Goal: Information Seeking & Learning: Learn about a topic

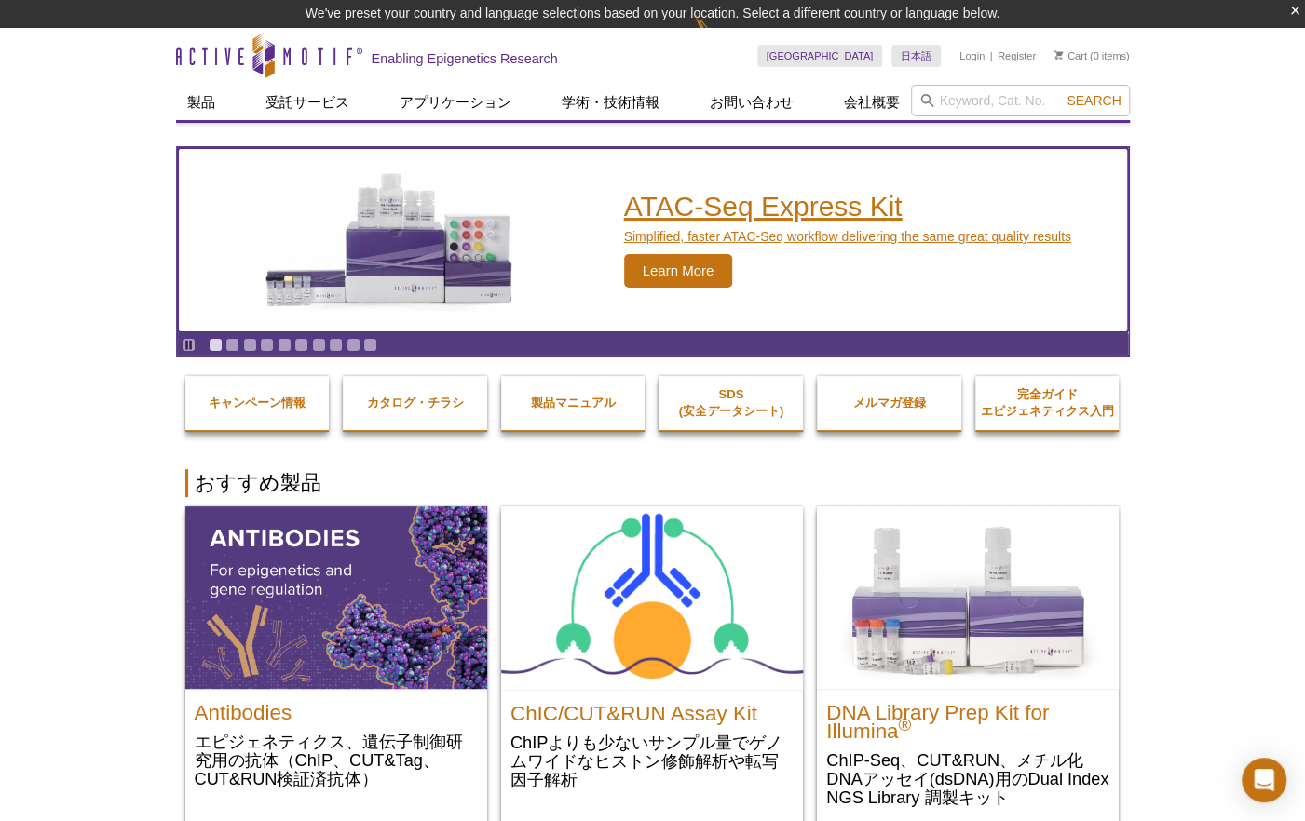
click at [387, 252] on img "ATAC-Seq Express Kit" at bounding box center [390, 240] width 307 height 142
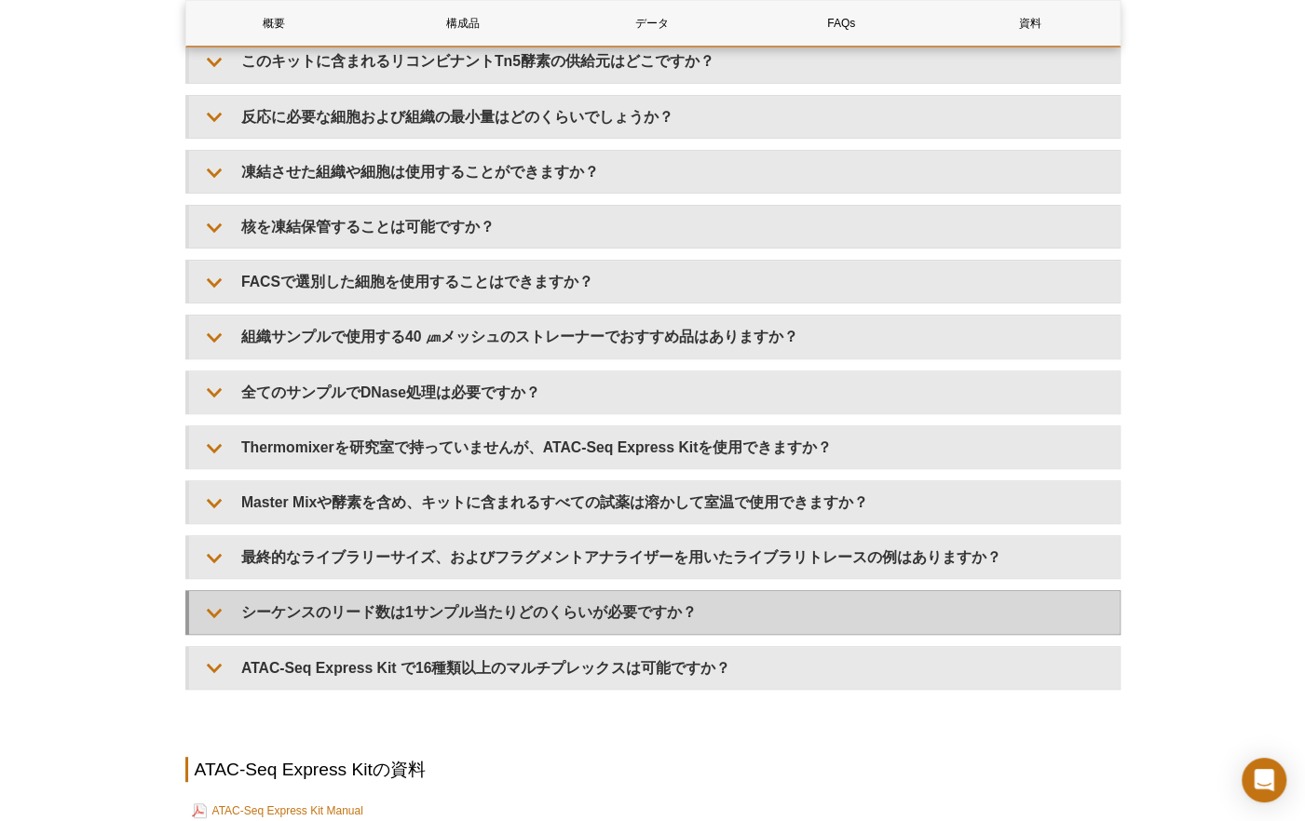
scroll to position [4039, 0]
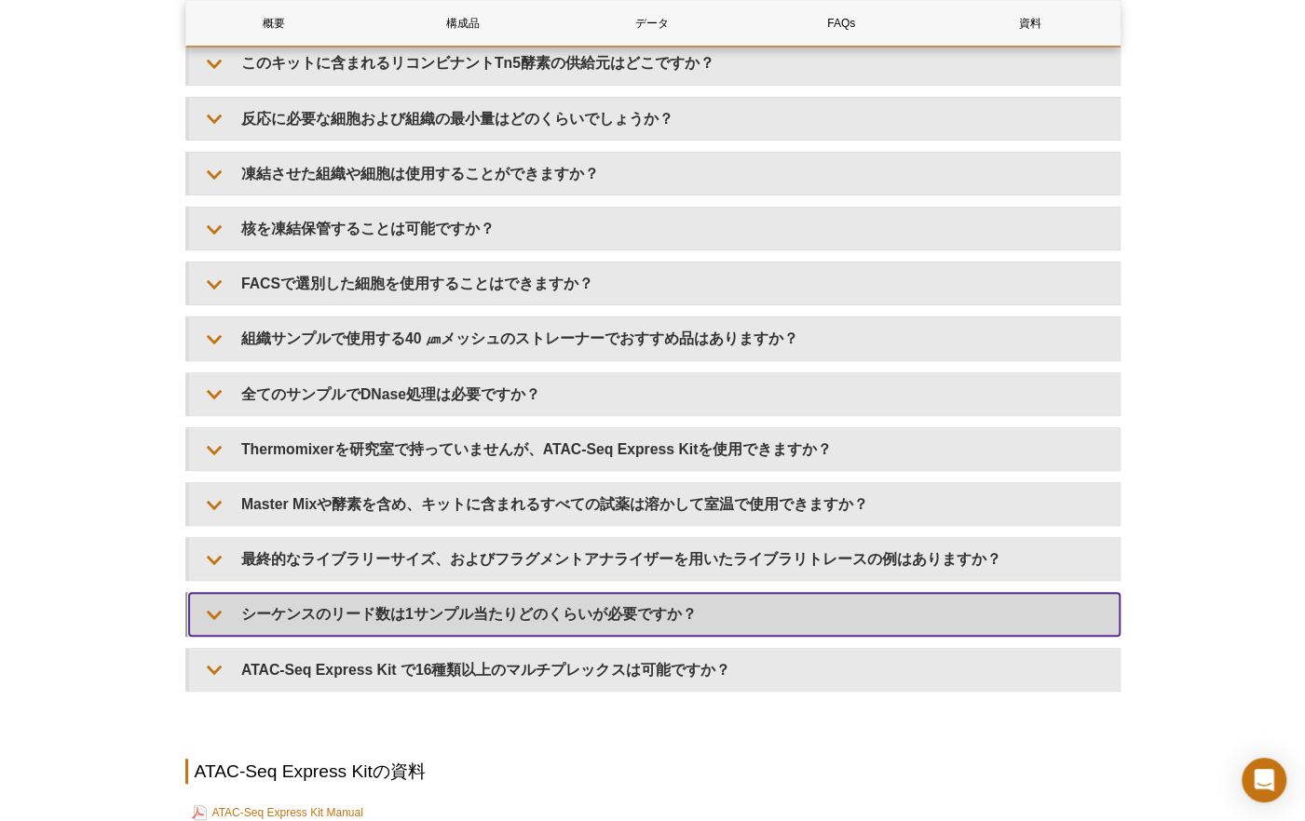
click at [322, 615] on summary "シーケンスのリード数は1サンプル当たりどのくらいが必要ですか？" at bounding box center [654, 614] width 930 height 42
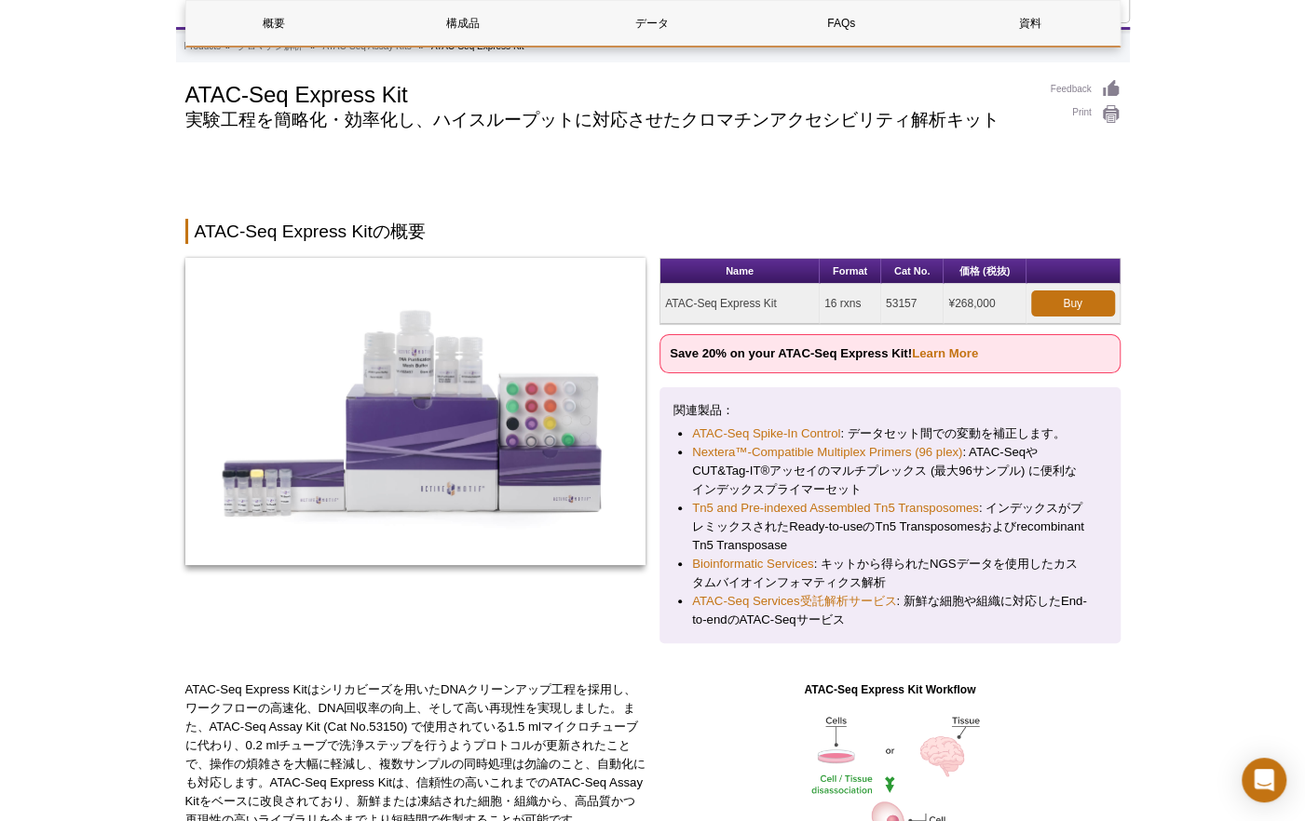
scroll to position [0, 0]
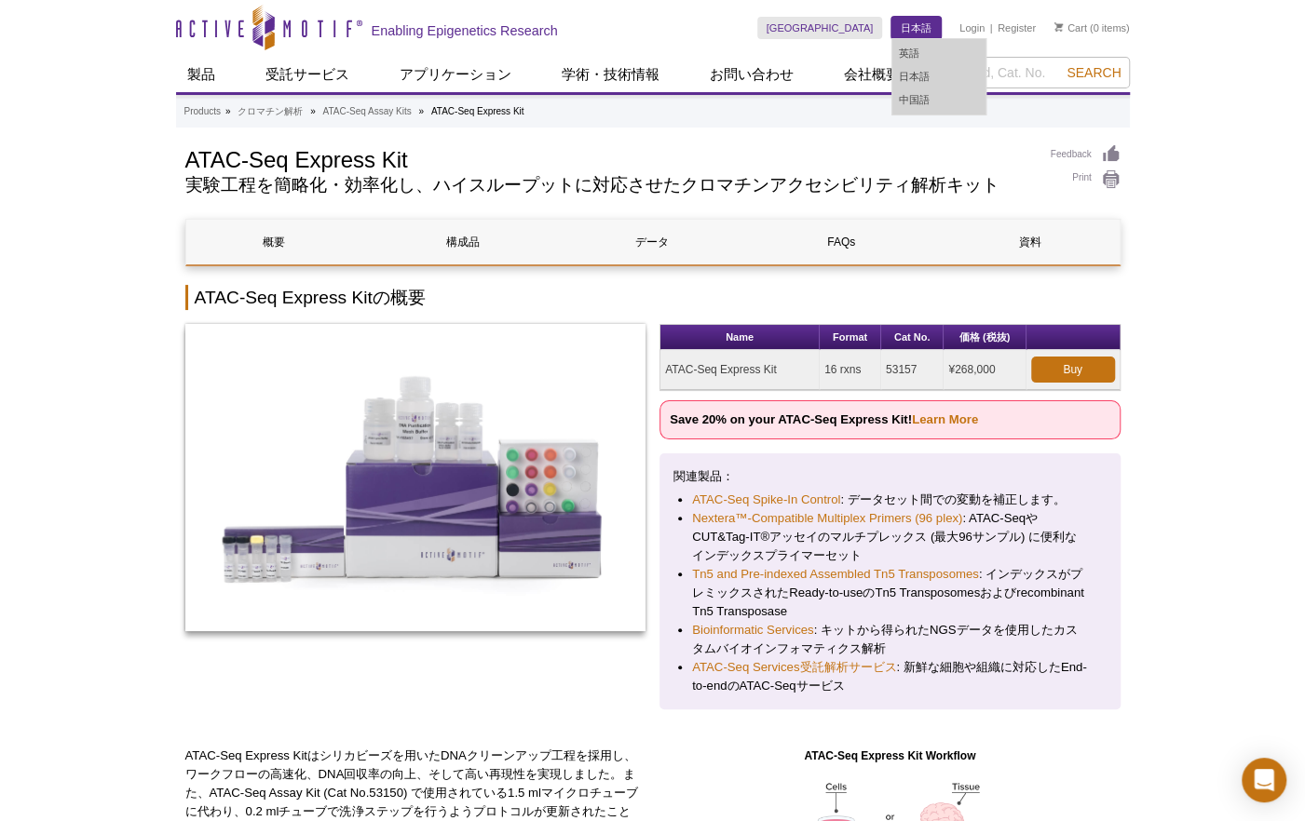
click at [923, 26] on link "日本語" at bounding box center [915, 28] width 49 height 22
click at [913, 57] on link "英語" at bounding box center [938, 53] width 93 height 23
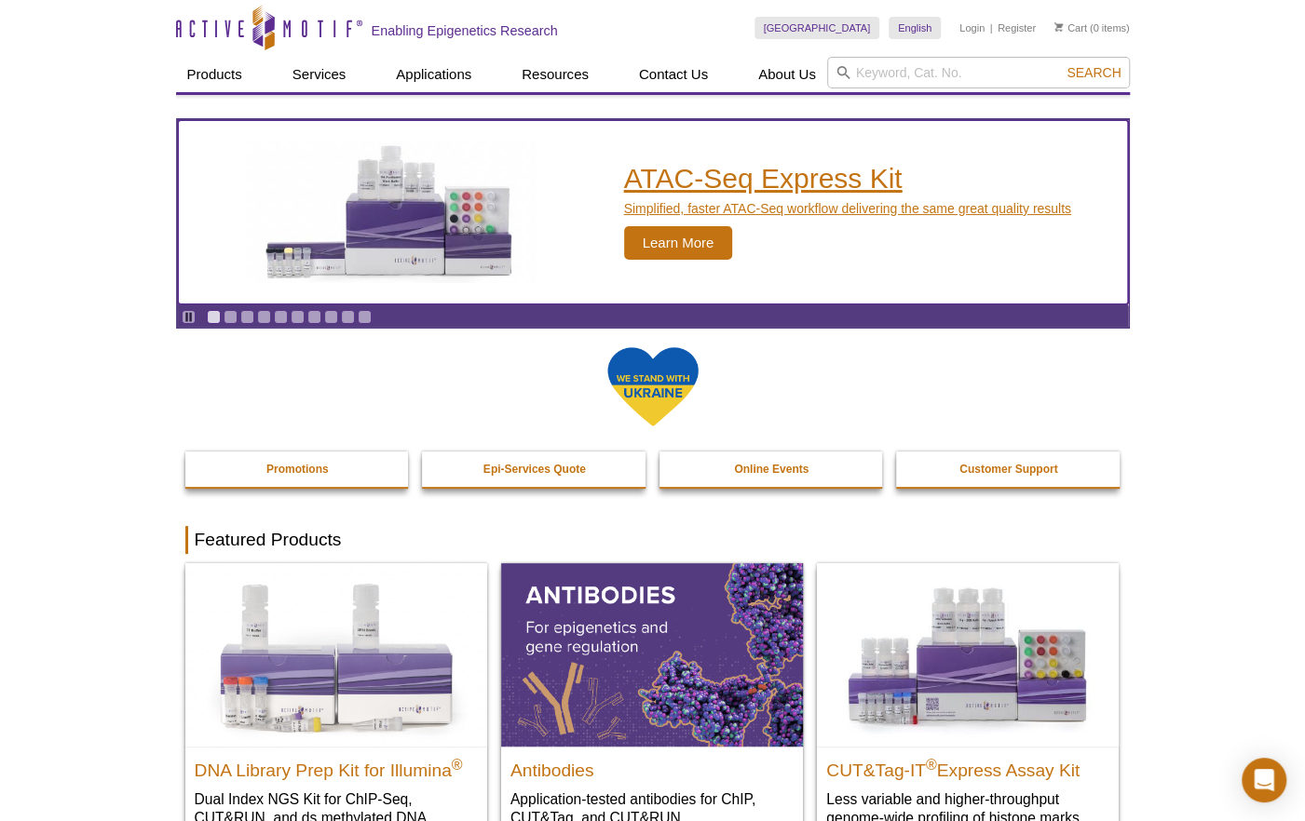
click at [477, 229] on img "ATAC-Seq Express Kit" at bounding box center [390, 213] width 307 height 142
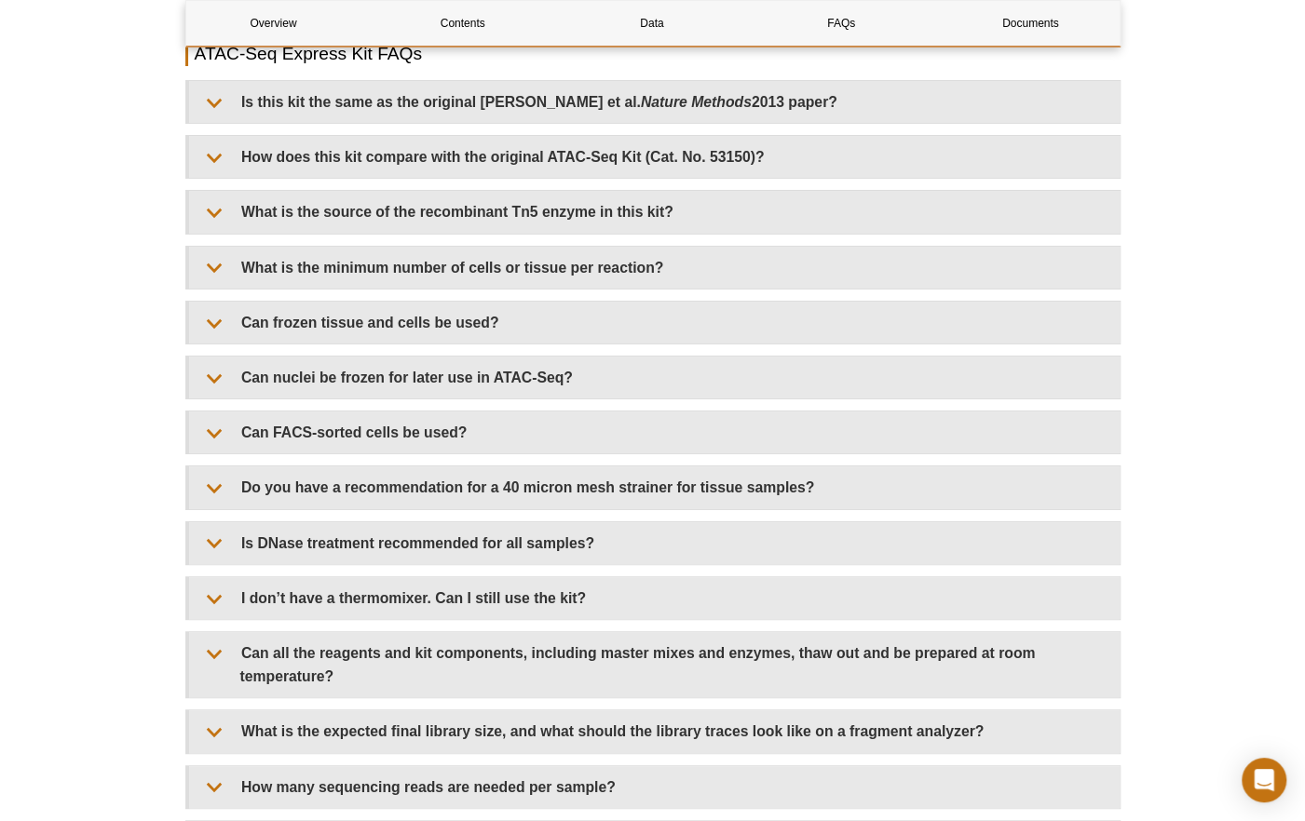
scroll to position [4190, 0]
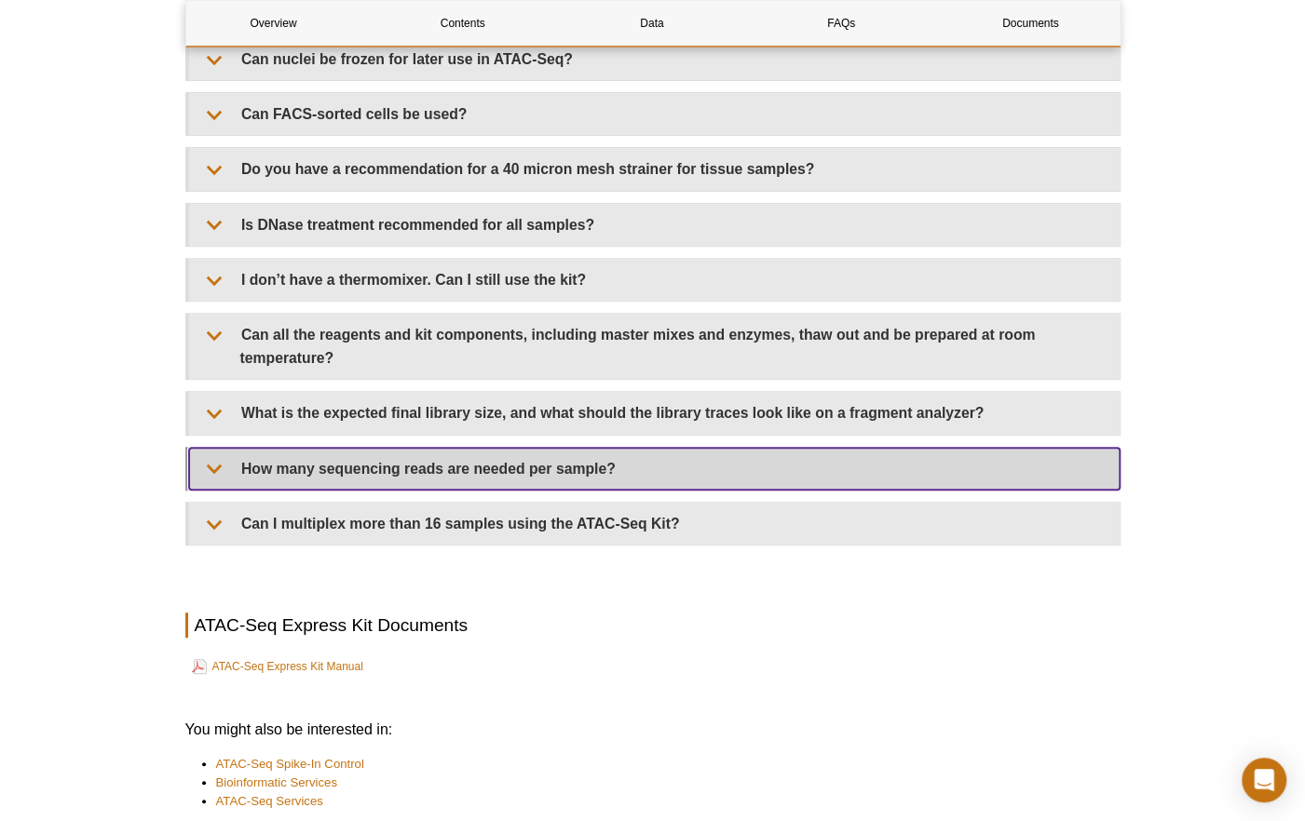
click at [480, 467] on summary "How many sequencing reads are needed per sample?" at bounding box center [654, 469] width 930 height 42
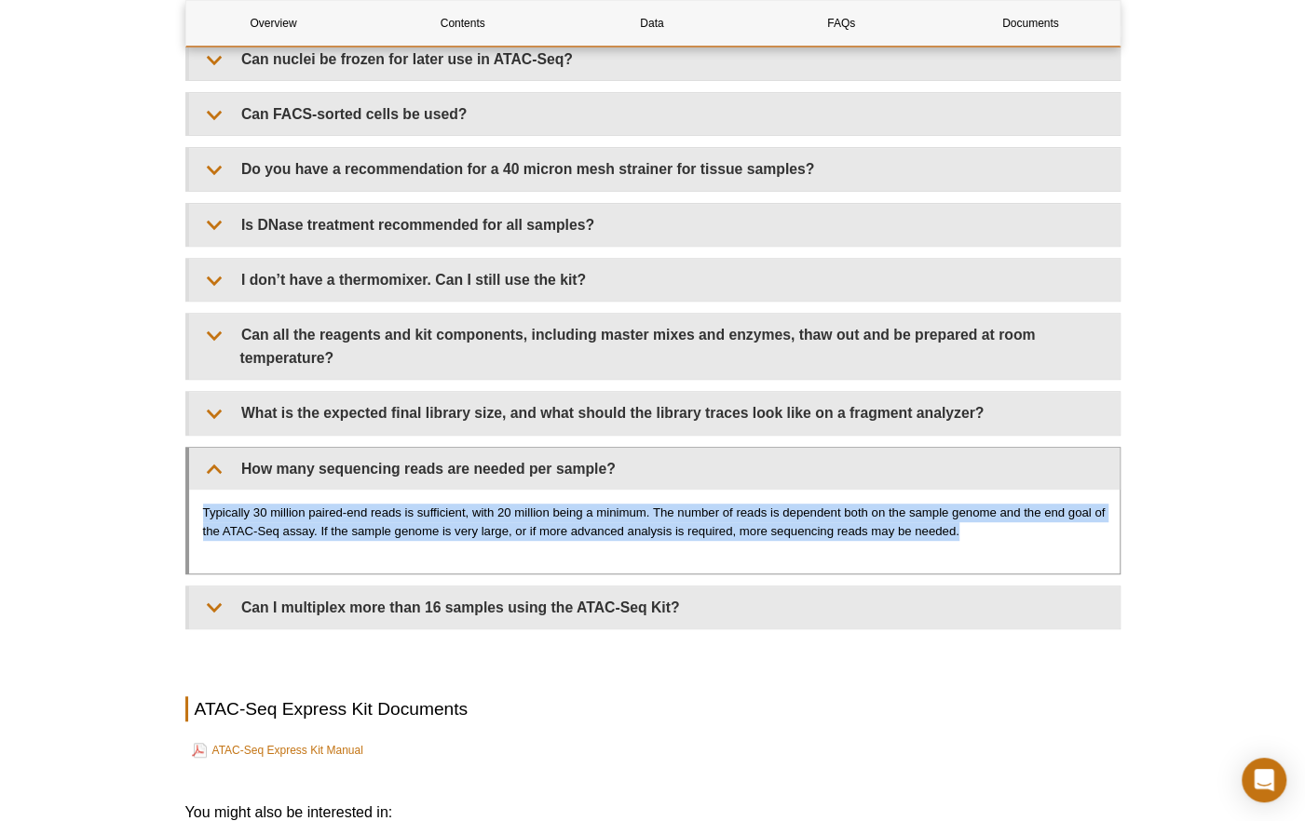
drag, startPoint x: 202, startPoint y: 510, endPoint x: 975, endPoint y: 536, distance: 773.3
click at [975, 536] on p "Typically 30 million paired-end reads is sufficient, with 20 million being a mi…" at bounding box center [654, 522] width 902 height 37
copy p "Typically 30 million paired-end reads is sufficient, with 20 million being a mi…"
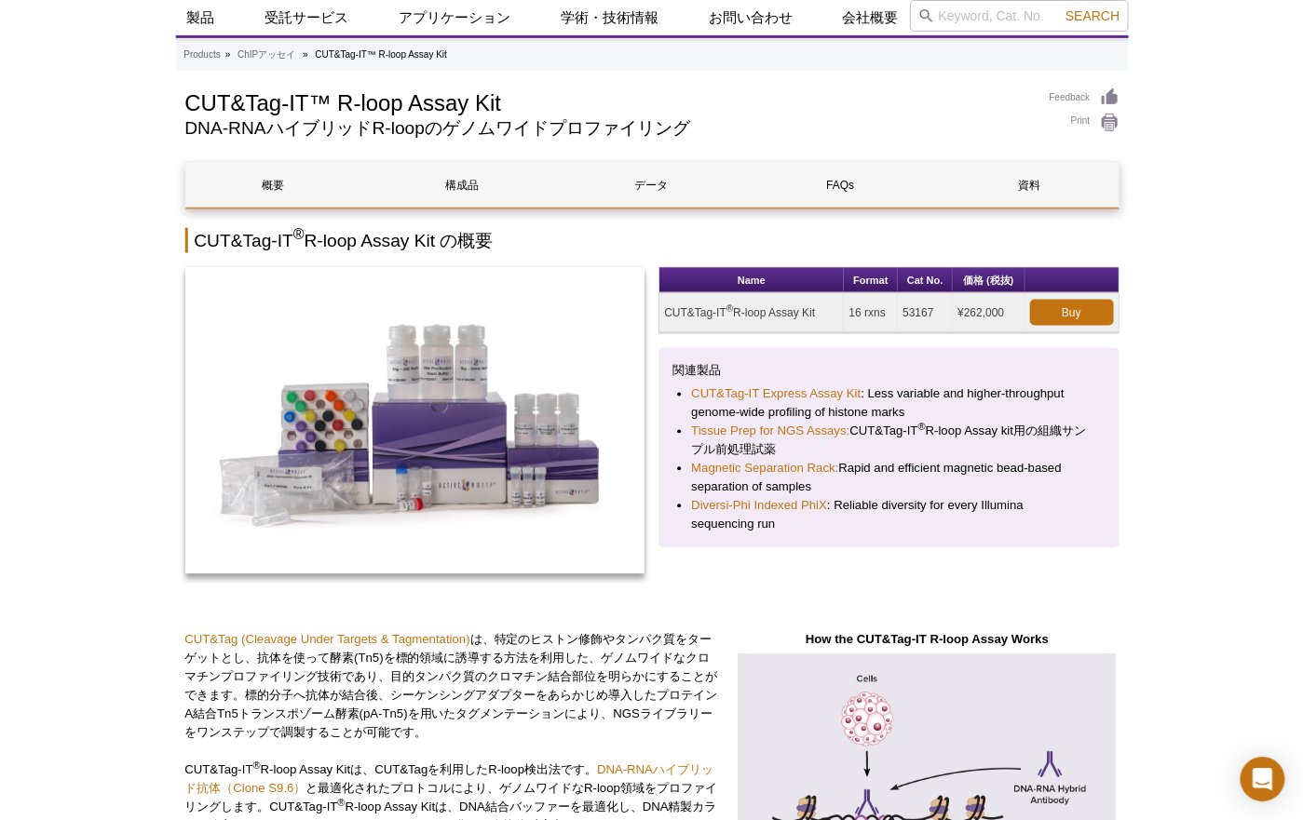
scroll to position [45, 0]
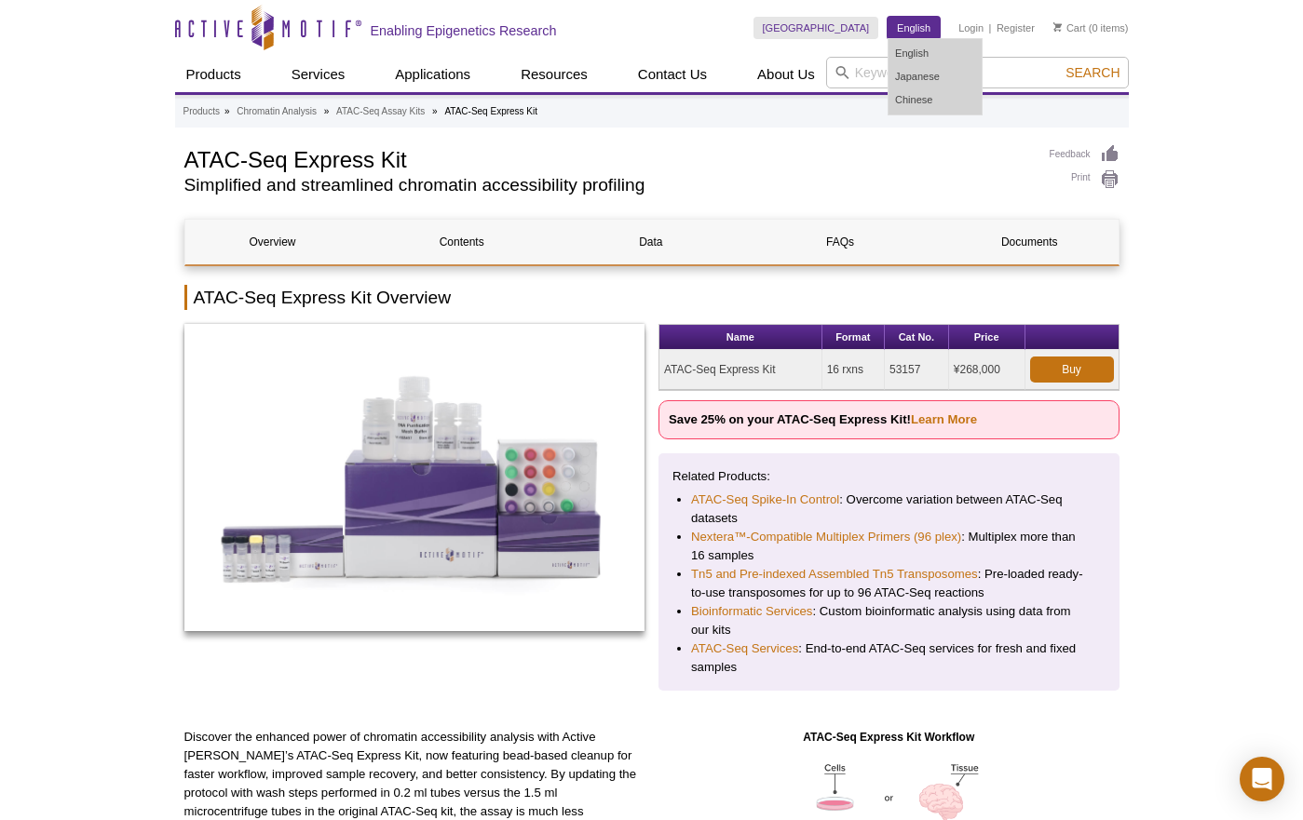
click at [914, 23] on link "English" at bounding box center [913, 28] width 52 height 22
click at [912, 74] on link "Japanese" at bounding box center [934, 76] width 93 height 23
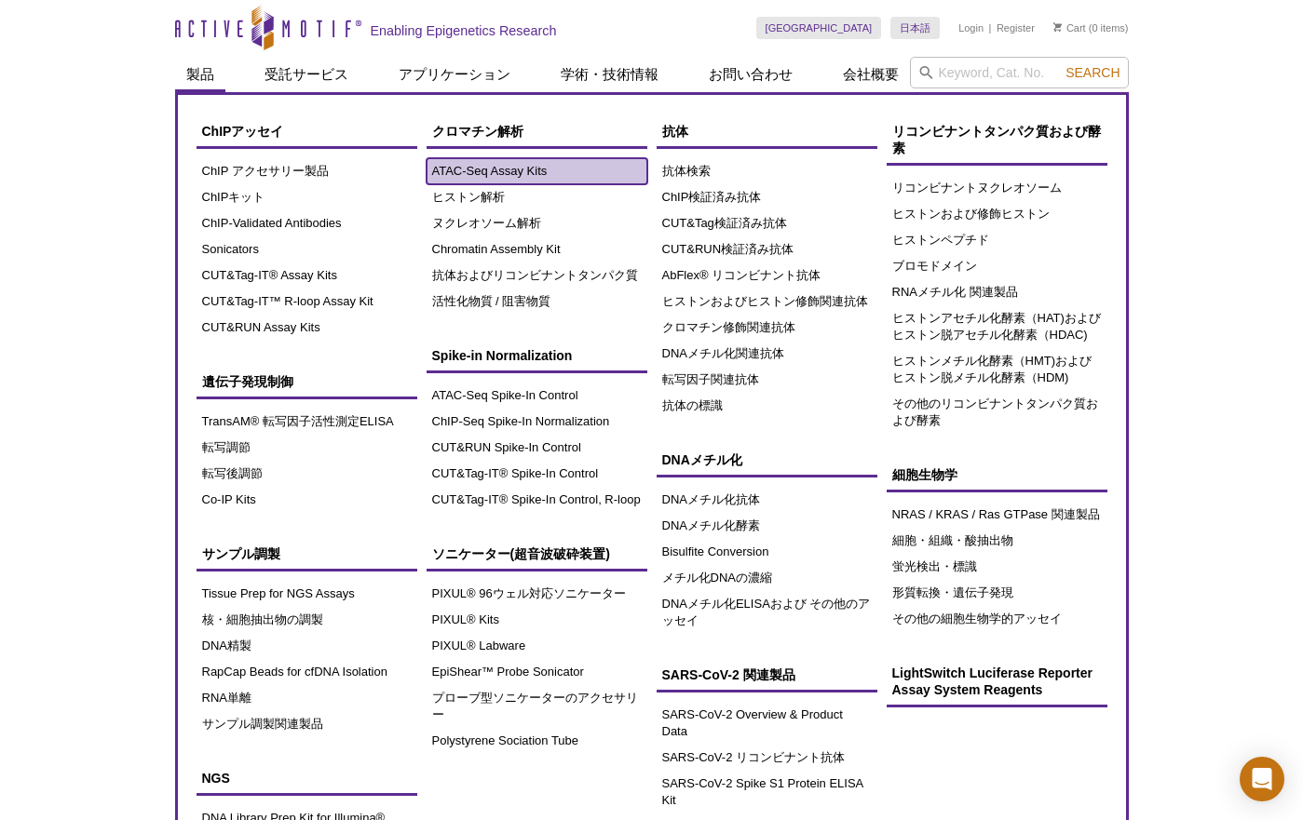
click at [473, 166] on link "ATAC-Seq Assay Kits" at bounding box center [536, 171] width 221 height 26
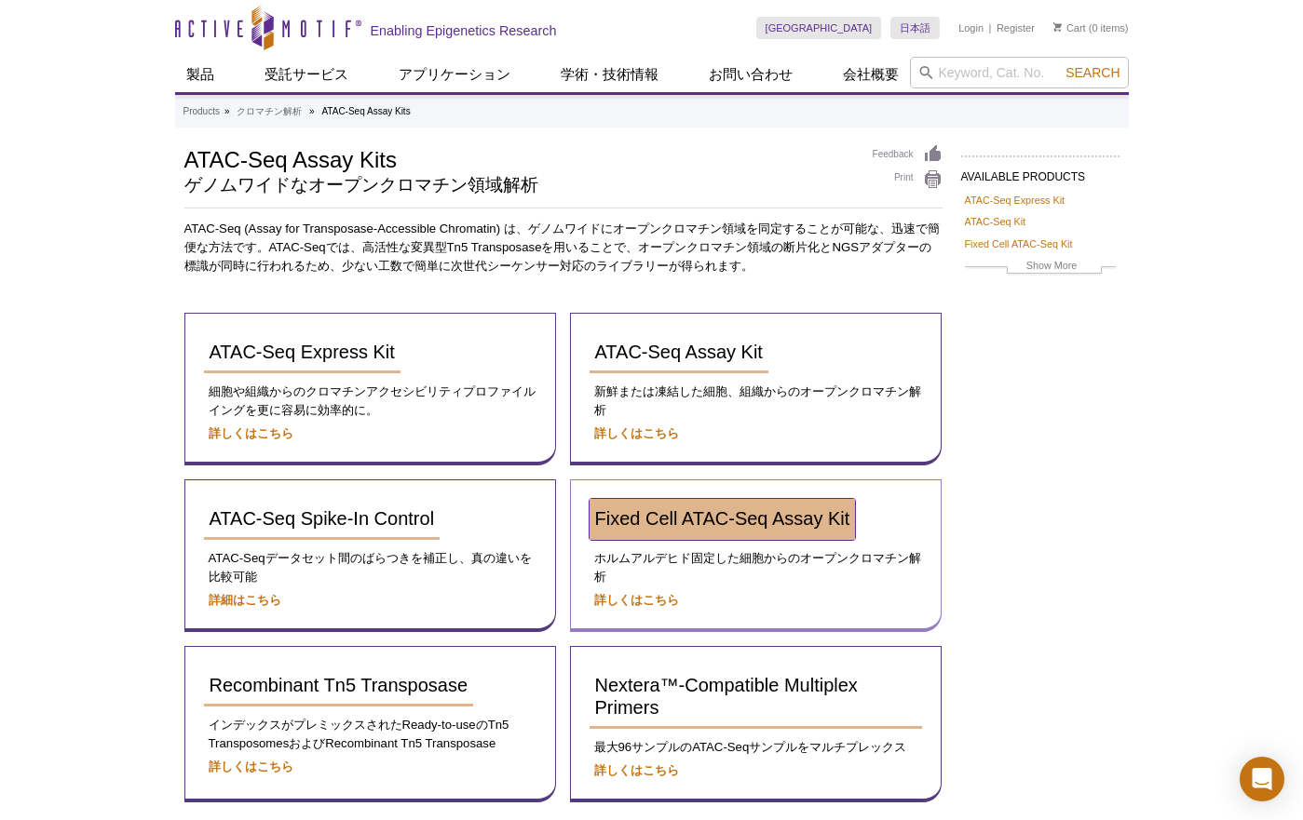
click at [671, 518] on span "Fixed Cell ATAC-Seq Assay Kit" at bounding box center [722, 518] width 255 height 20
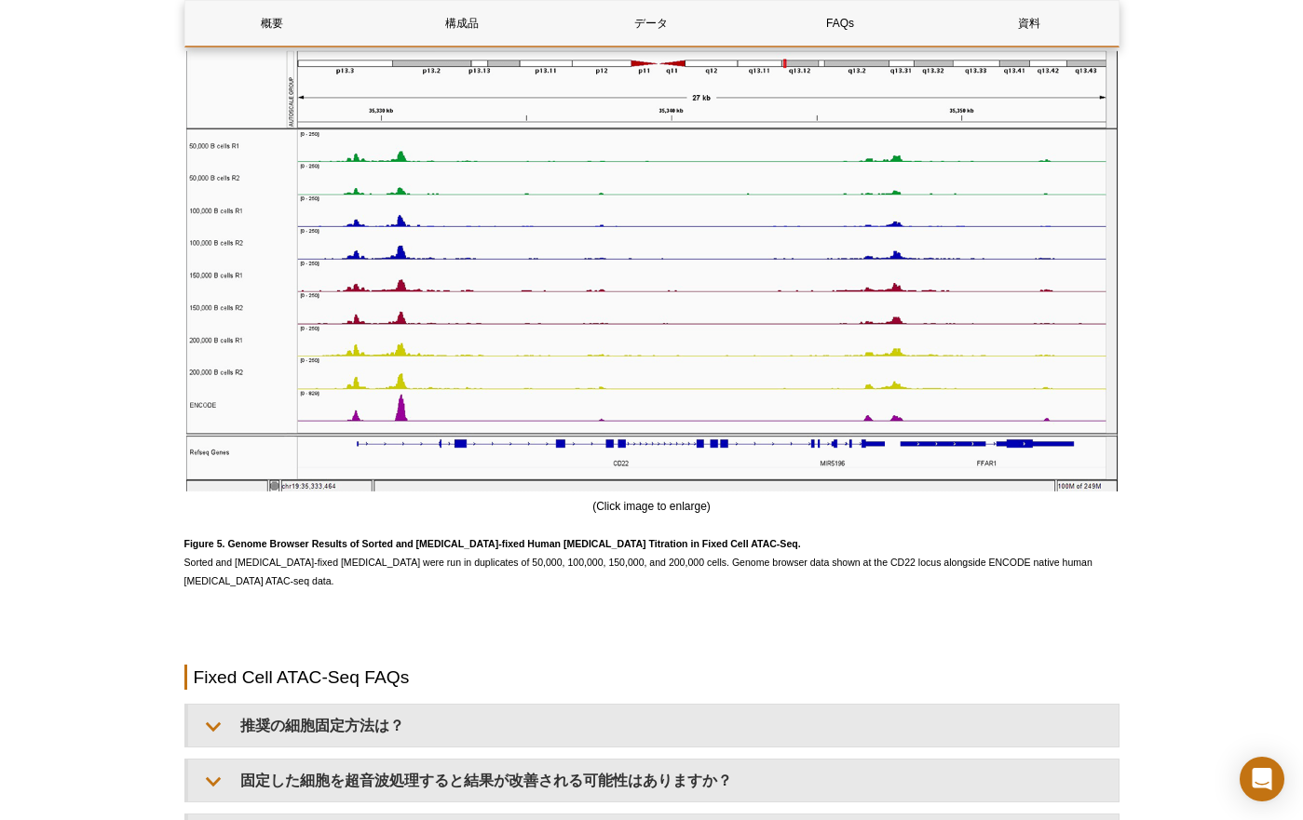
scroll to position [4293, 0]
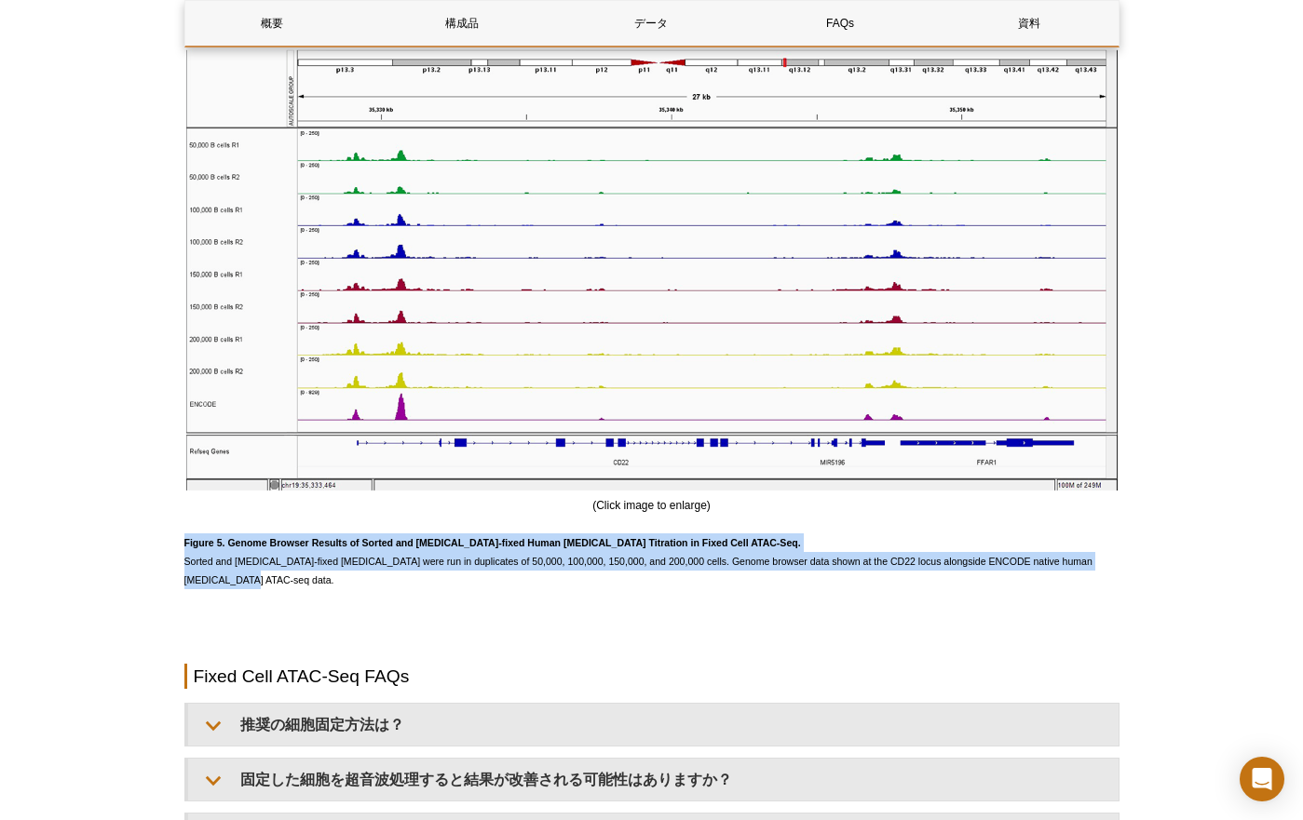
drag, startPoint x: 184, startPoint y: 541, endPoint x: 207, endPoint y: 588, distance: 51.6
click at [207, 588] on p "Figure 5. Genome Browser Results of Sorted and [MEDICAL_DATA]-fixed Human [MEDI…" at bounding box center [651, 562] width 935 height 56
copy span "Figure 5. Genome Browser Results of Sorted and [MEDICAL_DATA]-fixed Human [MEDI…"
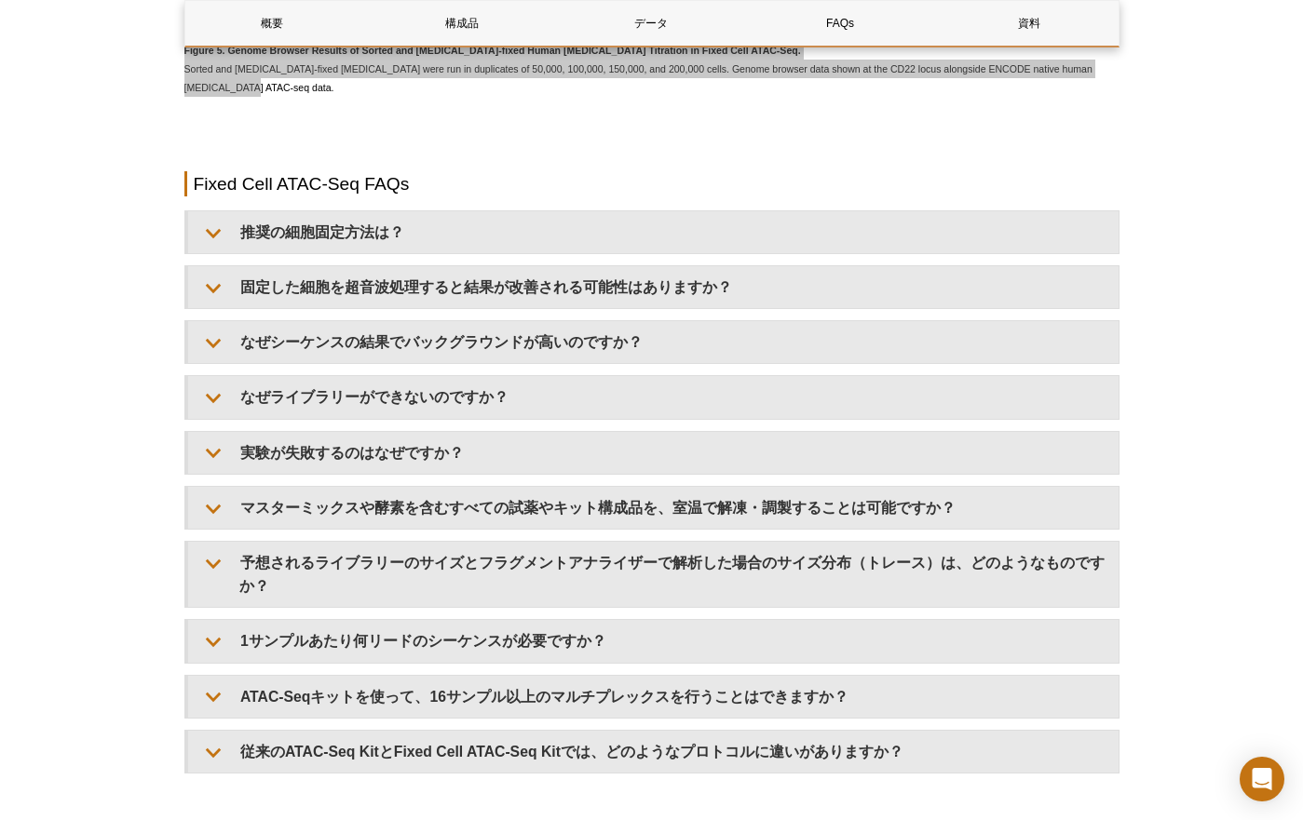
scroll to position [4851, 0]
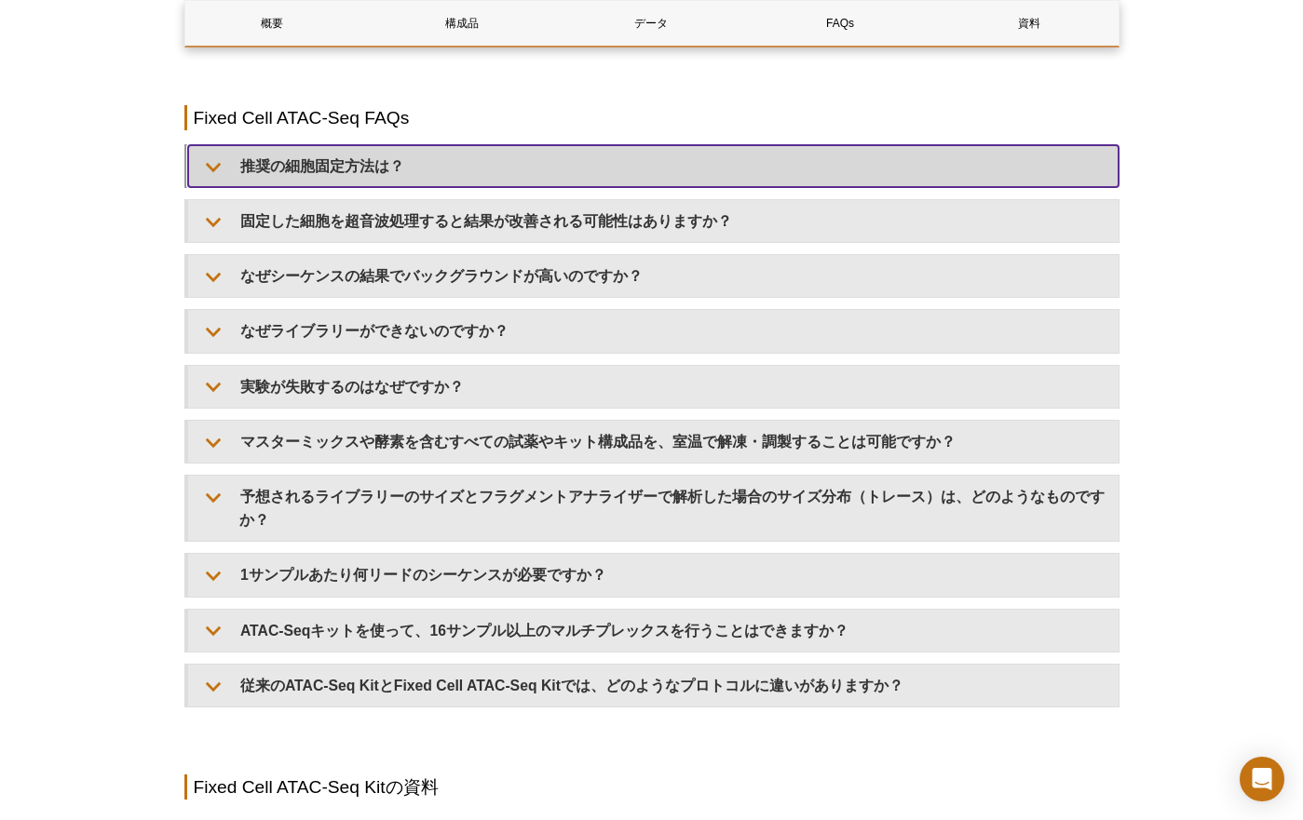
click at [362, 159] on summary "推奨の細胞固定方法は？" at bounding box center [653, 166] width 930 height 42
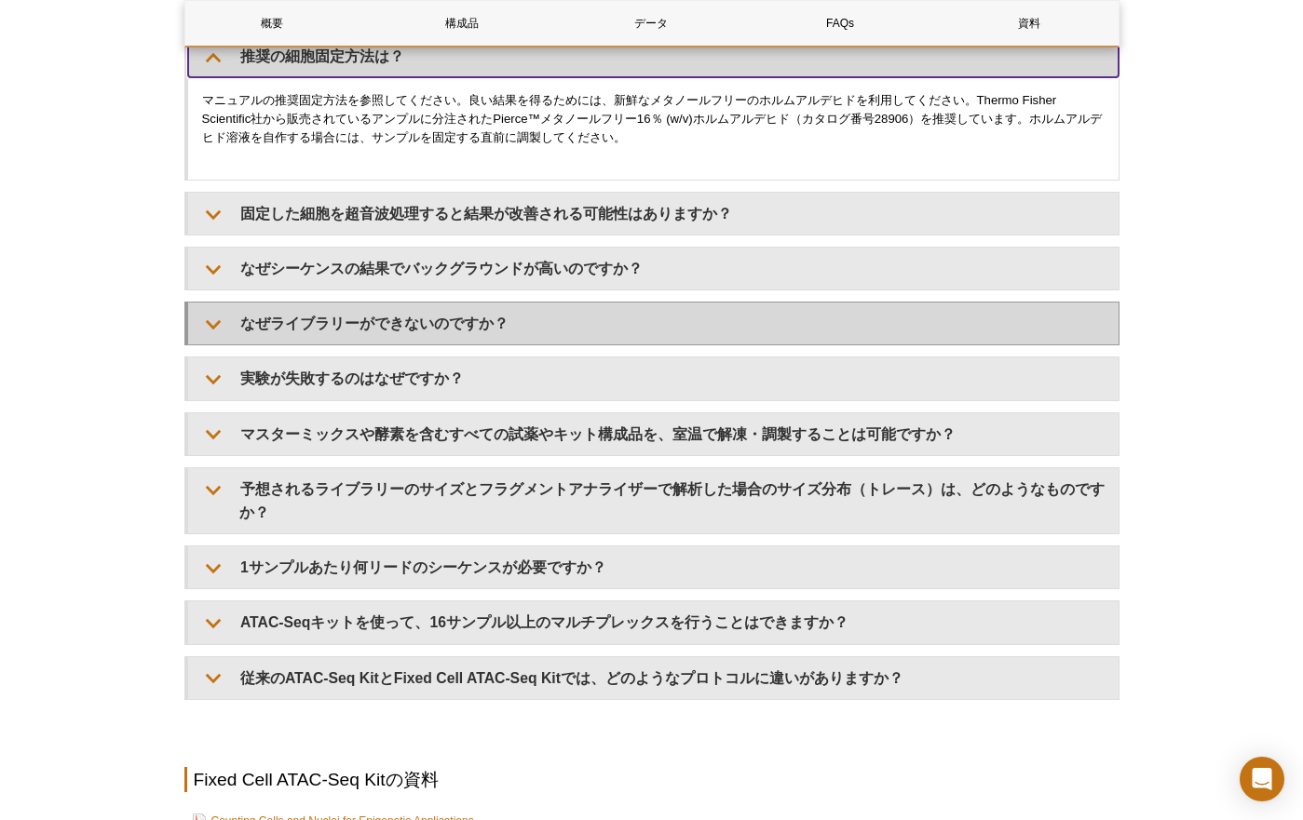
scroll to position [5058, 0]
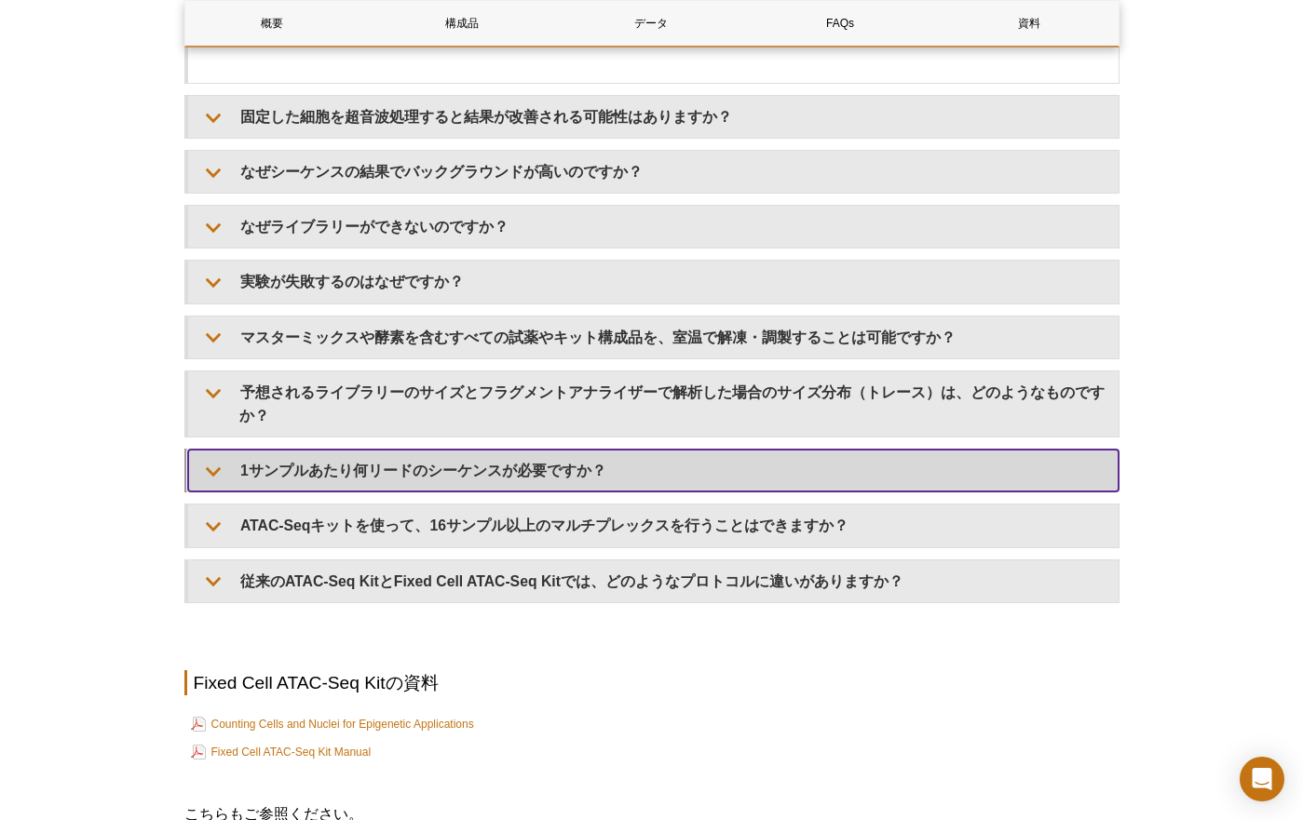
click at [292, 475] on summary "1サンプルあたり何リードのシーケンスが必要ですか？" at bounding box center [653, 471] width 930 height 42
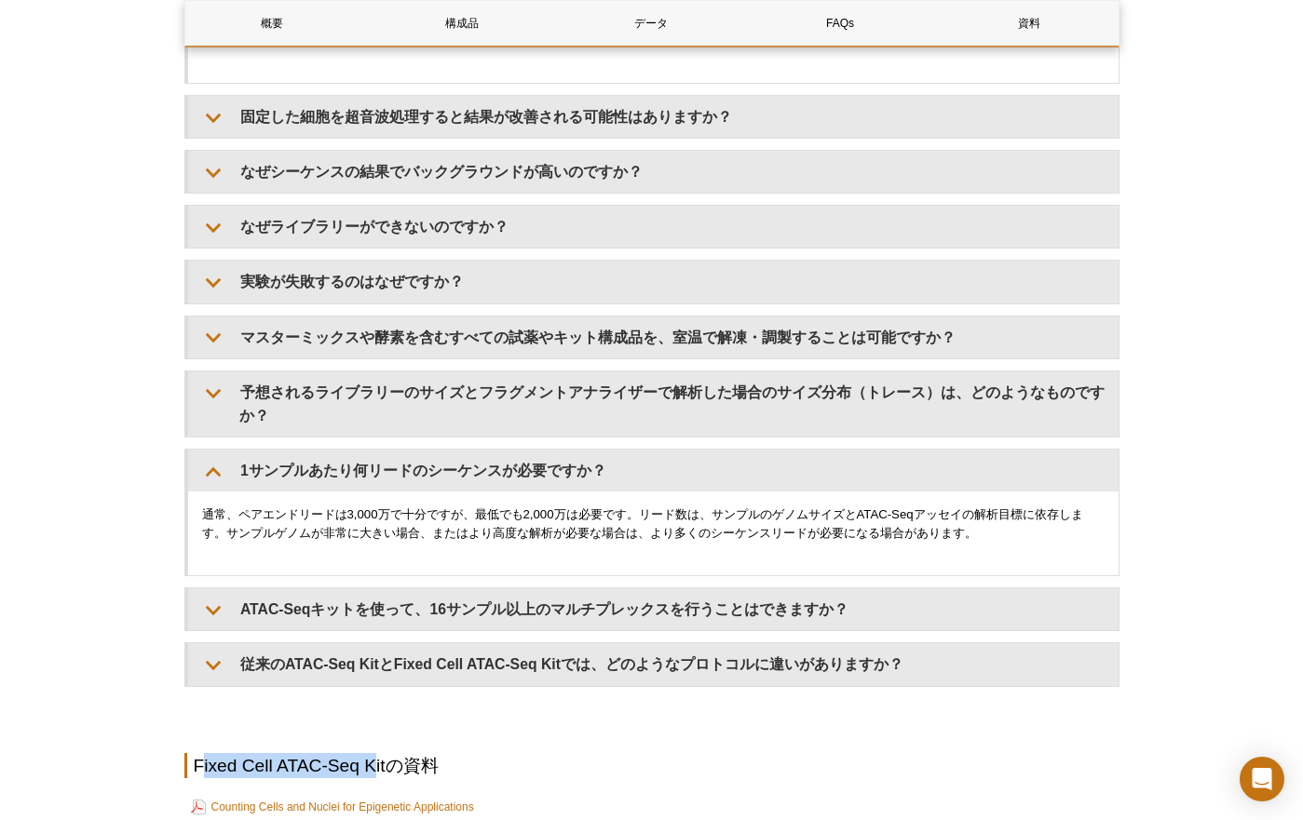
drag, startPoint x: 199, startPoint y: 765, endPoint x: 374, endPoint y: 764, distance: 175.1
click at [374, 764] on h2 "Fixed Cell ATAC-Seq Kitの資料" at bounding box center [651, 765] width 935 height 25
drag, startPoint x: 194, startPoint y: 762, endPoint x: 392, endPoint y: 764, distance: 198.4
click at [392, 764] on h2 "Fixed Cell ATAC-Seq Kitの資料" at bounding box center [651, 765] width 935 height 25
copy h2 "Fixed Cell ATAC-Seq Kit"
